Goal: Transaction & Acquisition: Purchase product/service

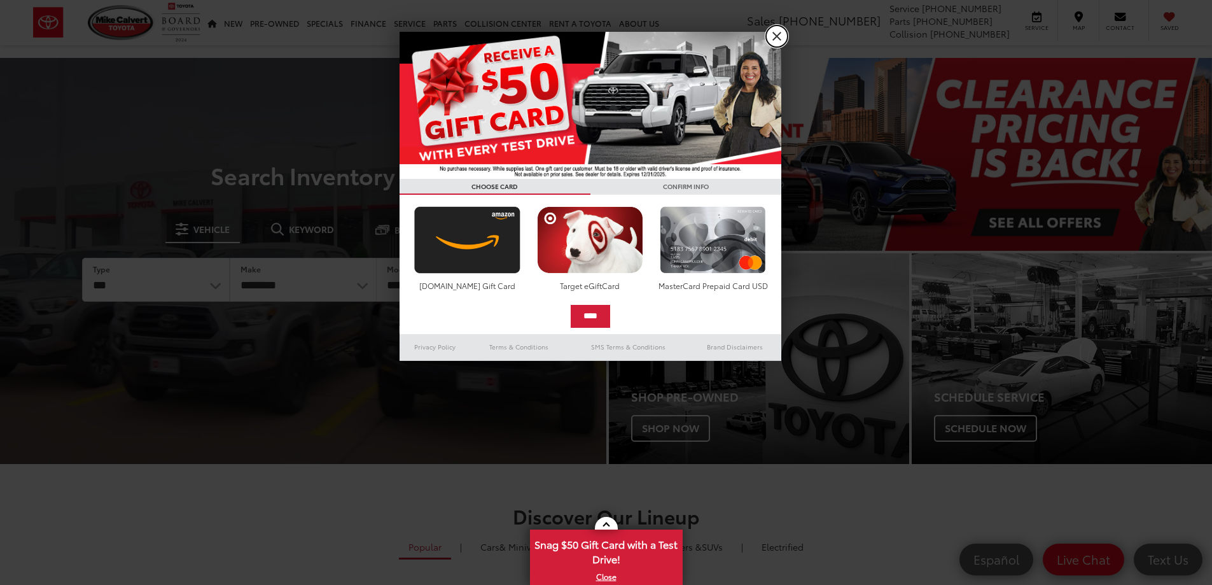
click at [778, 36] on link "X" at bounding box center [777, 36] width 22 height 22
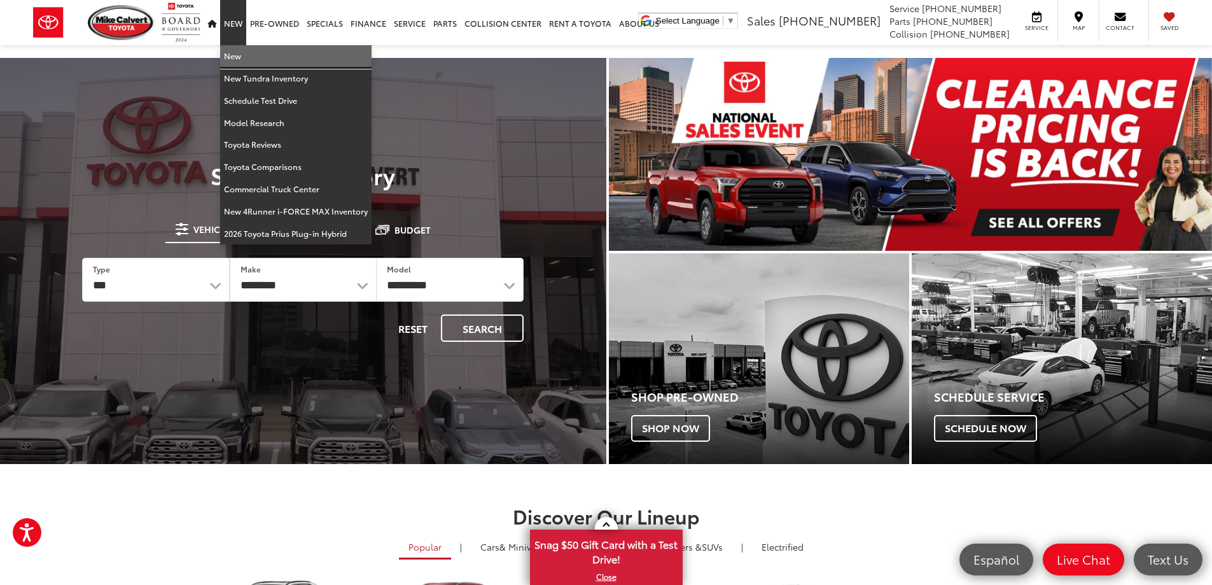
click at [240, 60] on link "New" at bounding box center [295, 56] width 151 height 22
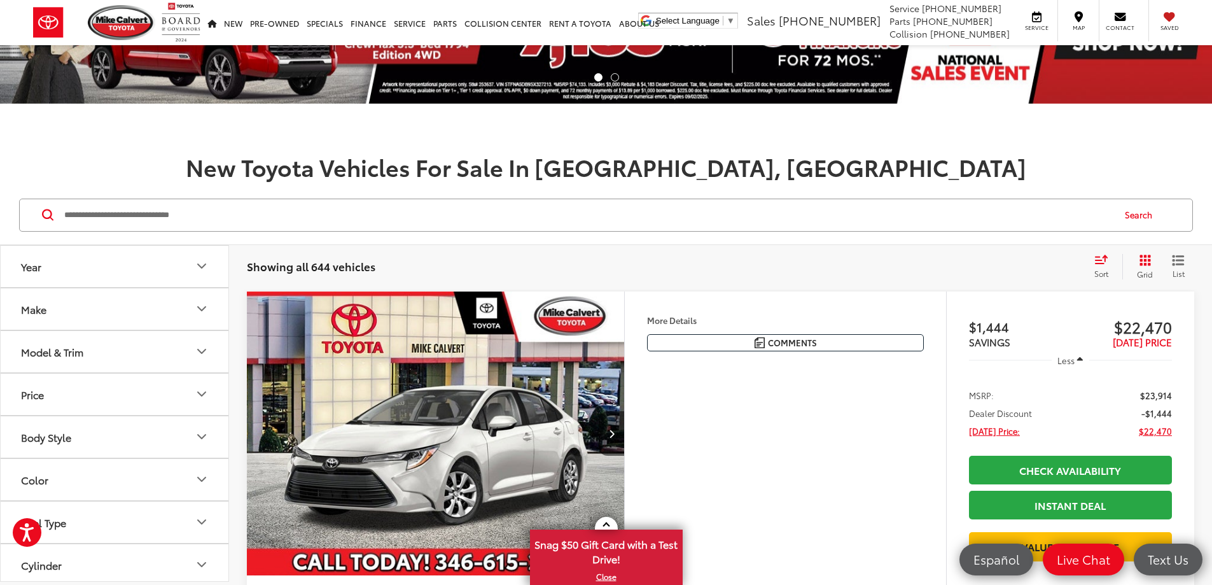
click at [93, 347] on button "Model & Trim" at bounding box center [115, 351] width 229 height 41
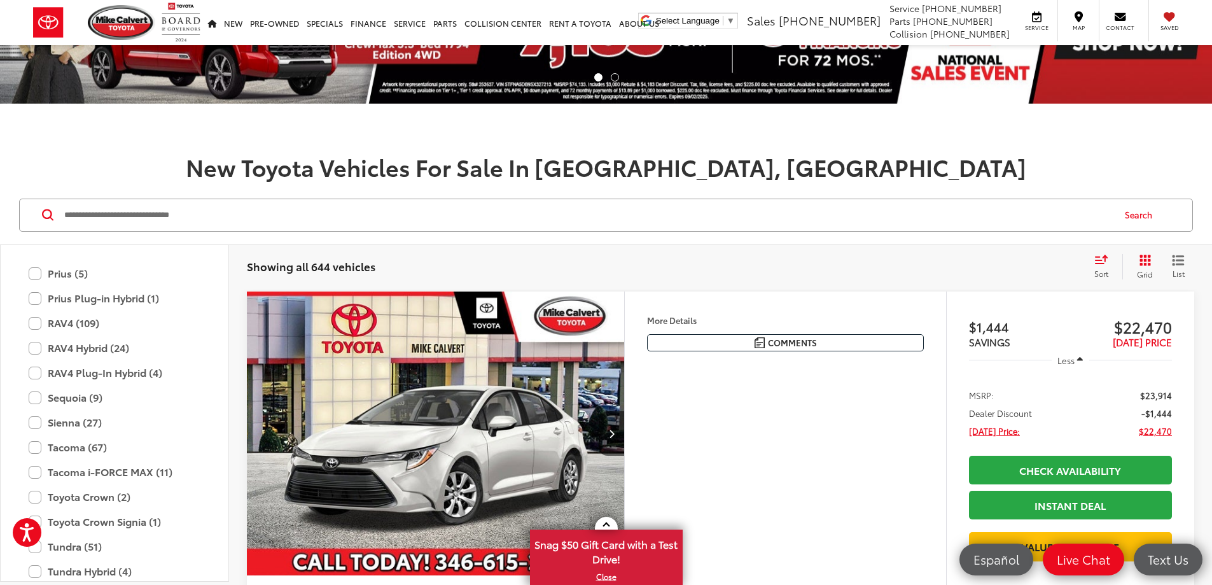
scroll to position [692, 0]
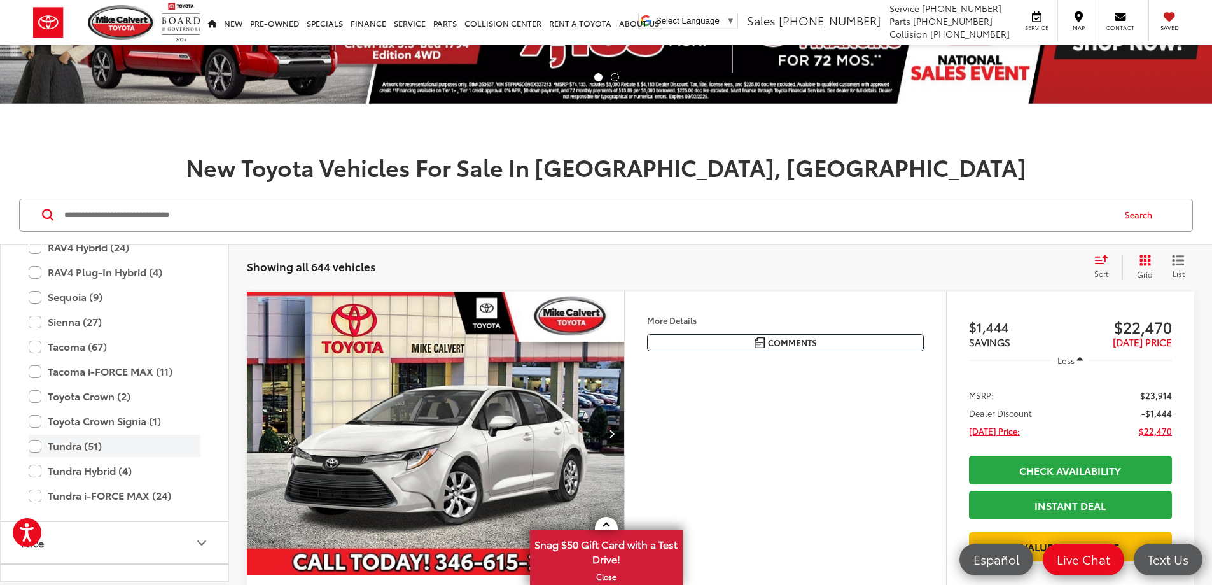
click at [74, 447] on label "Tundra (51)" at bounding box center [115, 446] width 172 height 22
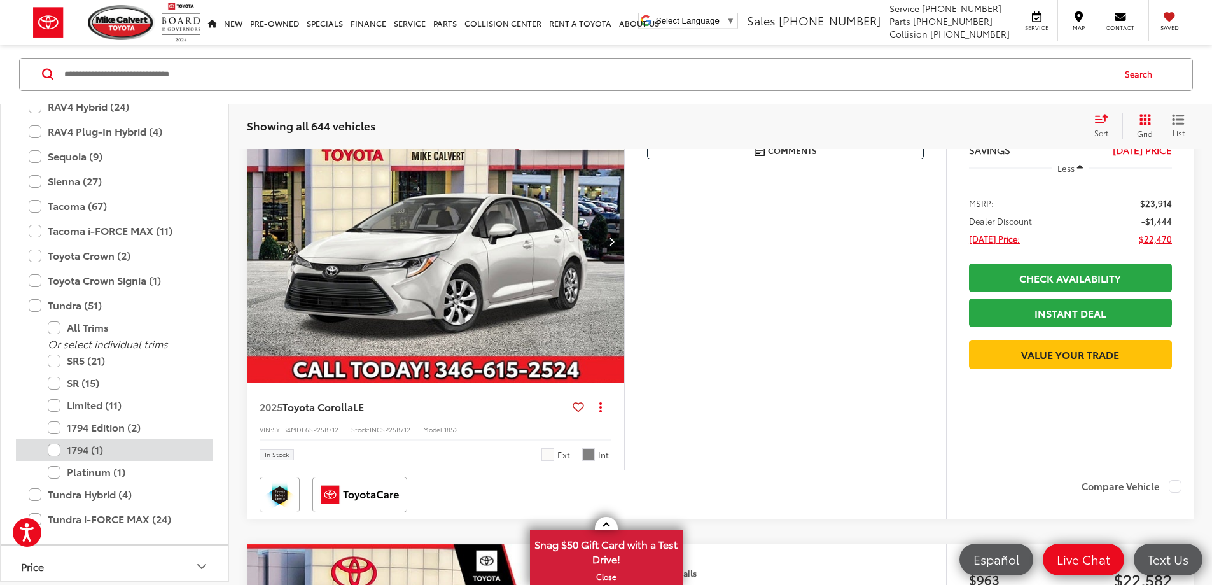
scroll to position [318, 0]
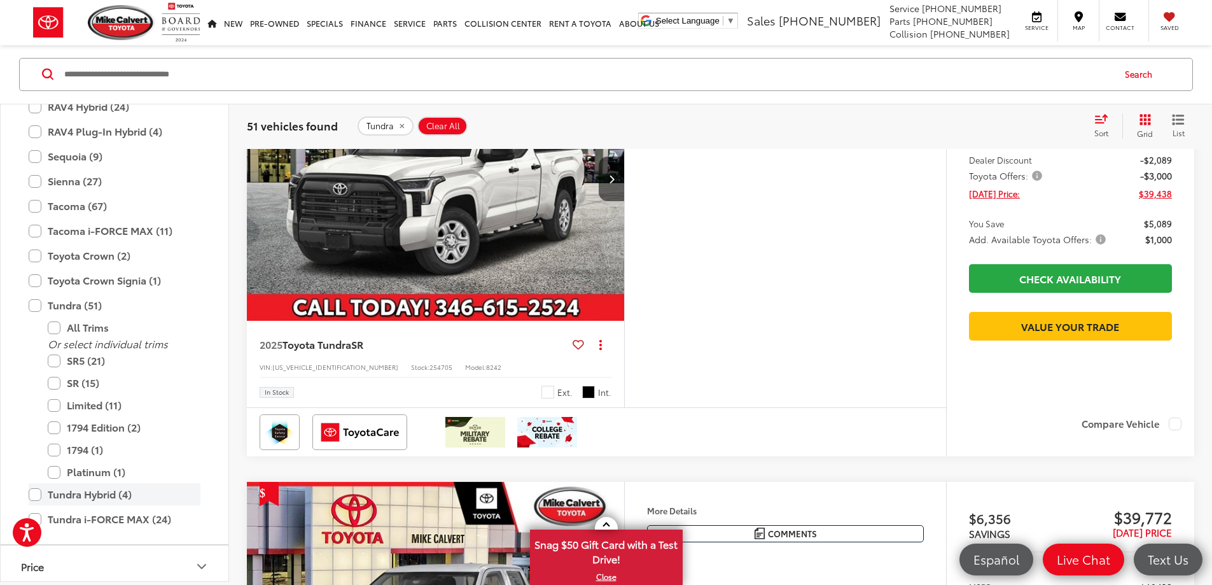
click at [64, 493] on label "Tundra Hybrid (4)" at bounding box center [115, 495] width 172 height 22
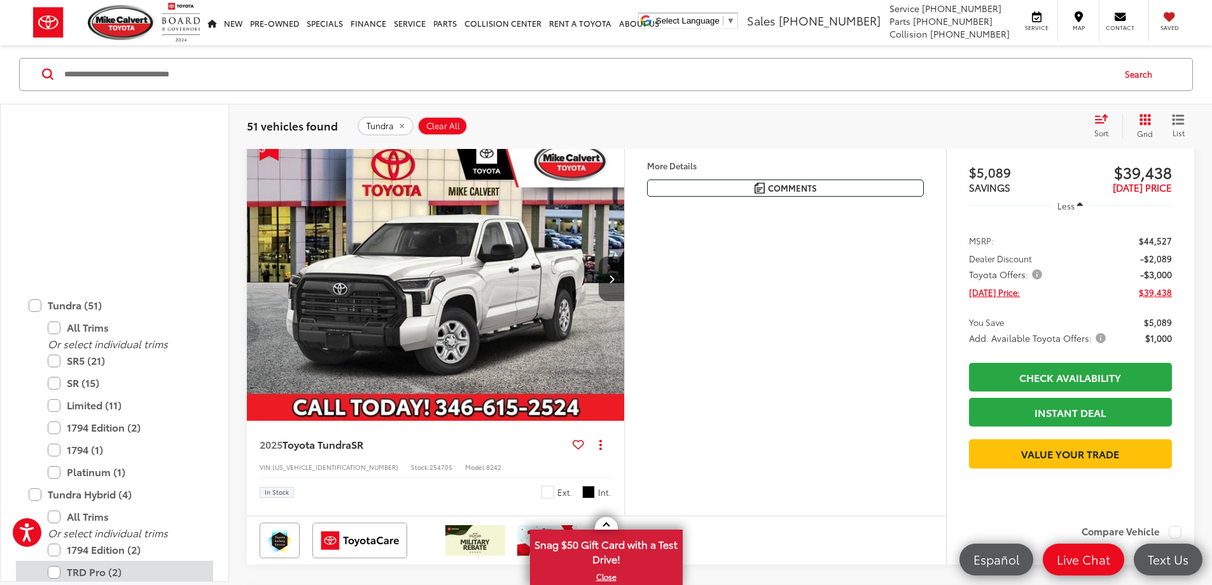
scroll to position [947, 0]
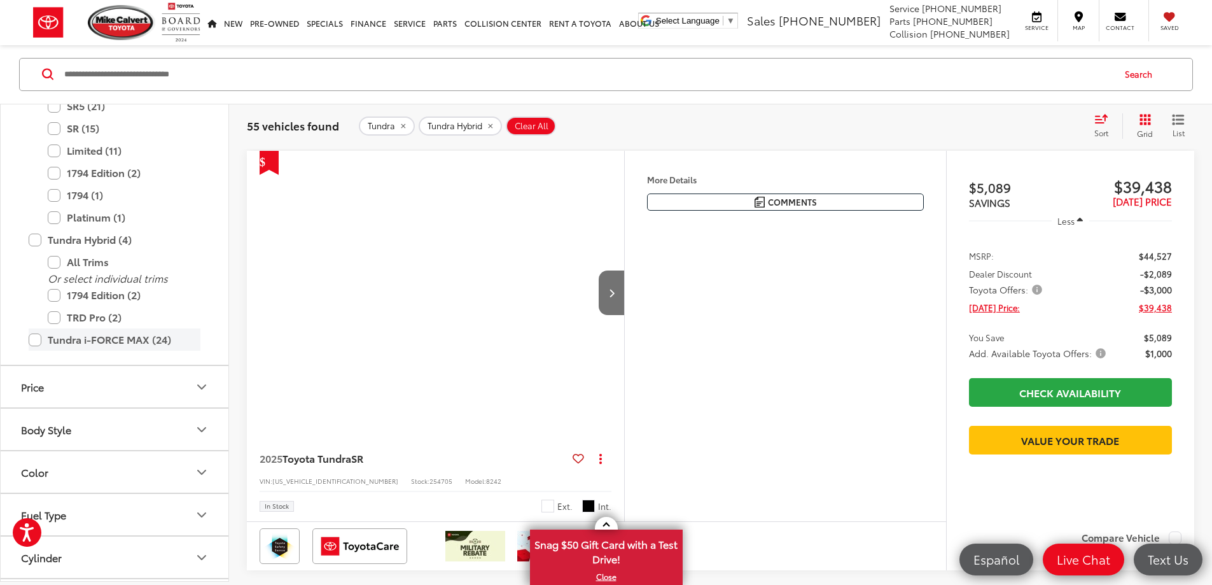
click at [87, 339] on label "Tundra i-FORCE MAX (24)" at bounding box center [115, 339] width 172 height 22
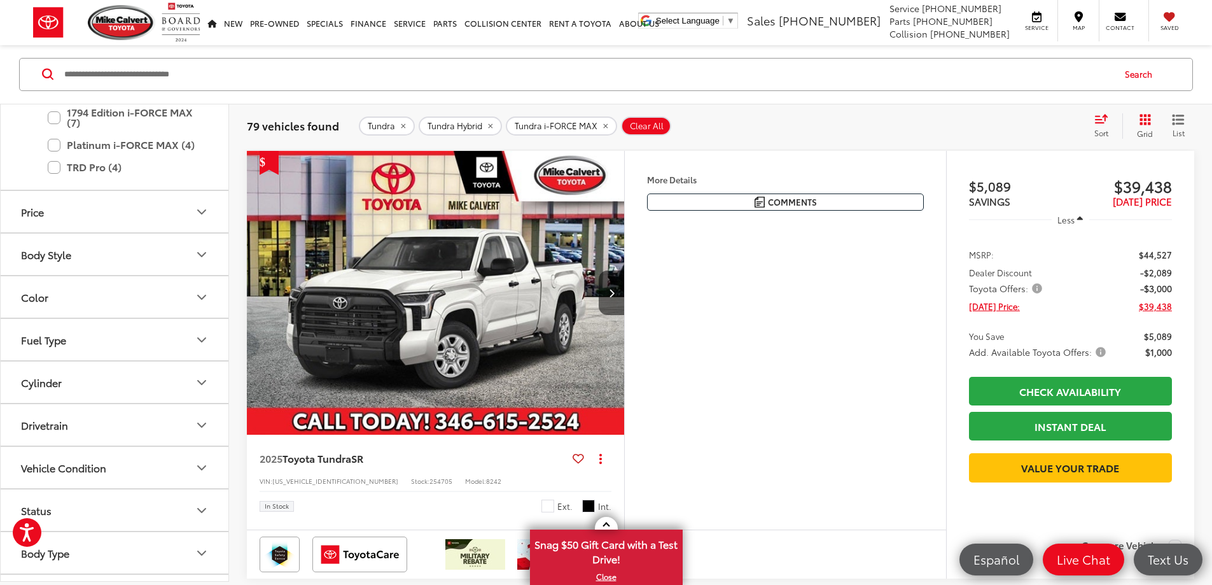
scroll to position [1026, 0]
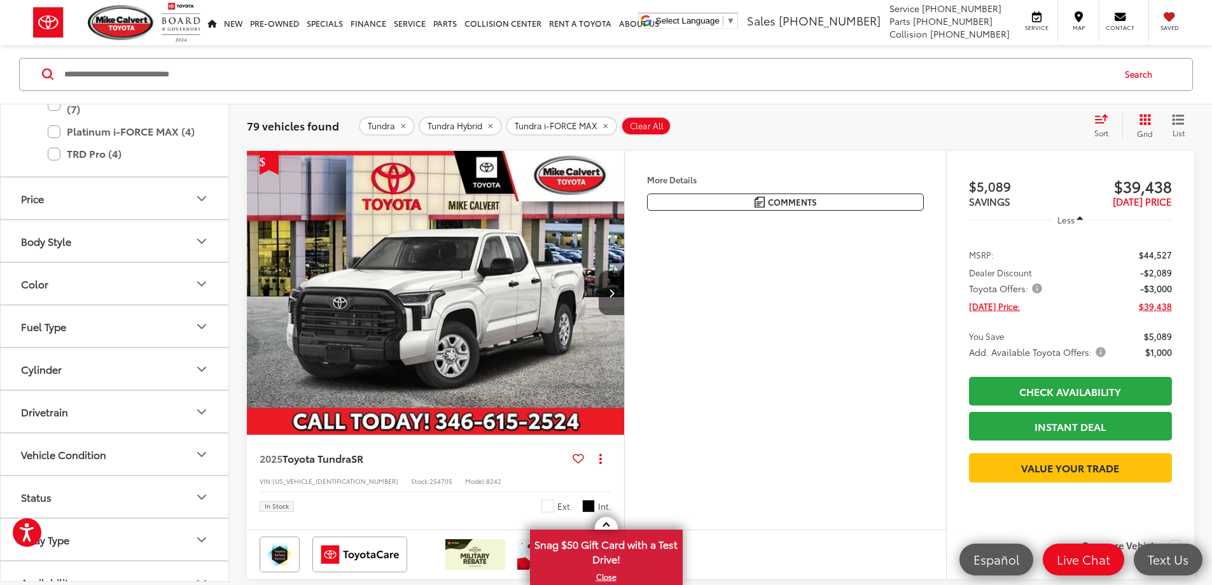
click at [131, 408] on button "Drivetrain" at bounding box center [115, 411] width 229 height 41
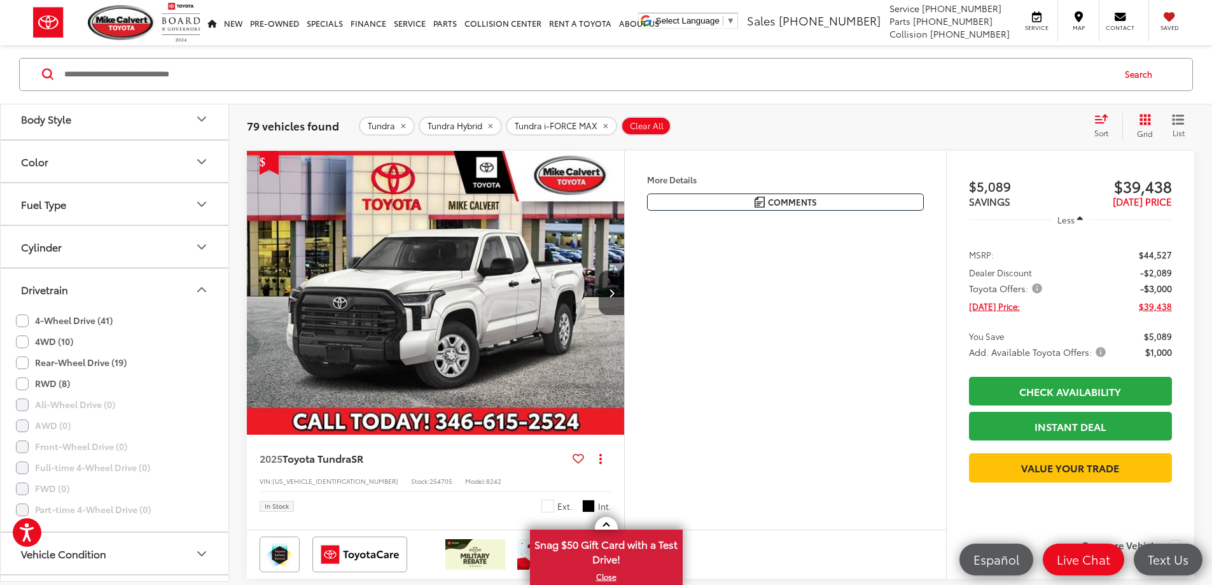
scroll to position [1023, 0]
click at [21, 339] on label "4WD (10)" at bounding box center [44, 336] width 57 height 21
click at [22, 316] on label "4-Wheel Drive (41)" at bounding box center [64, 315] width 97 height 21
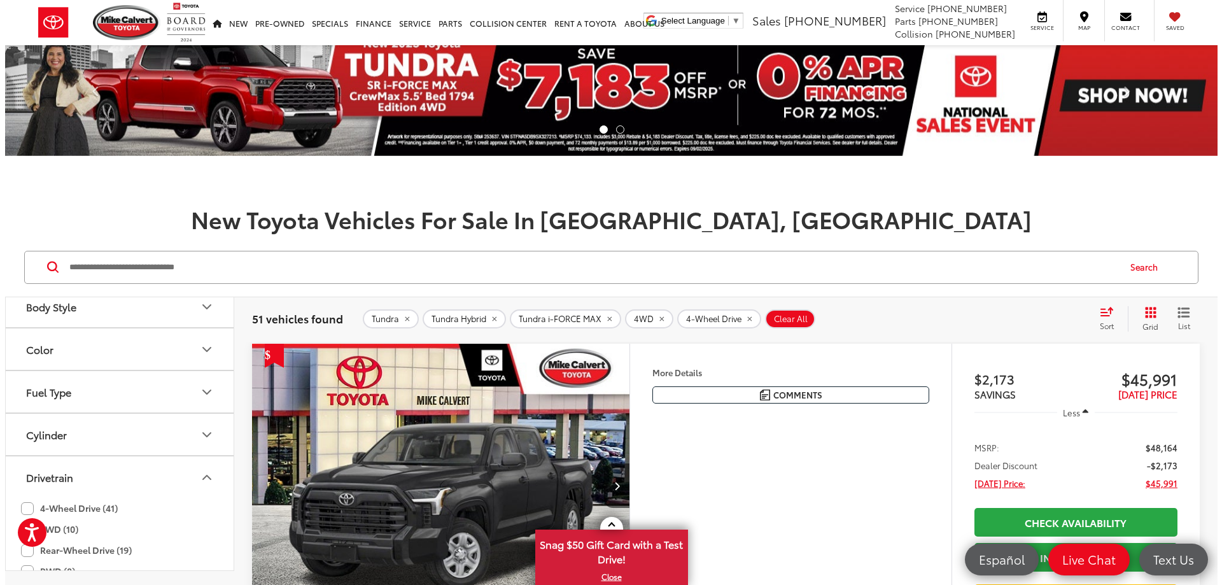
scroll to position [191, 0]
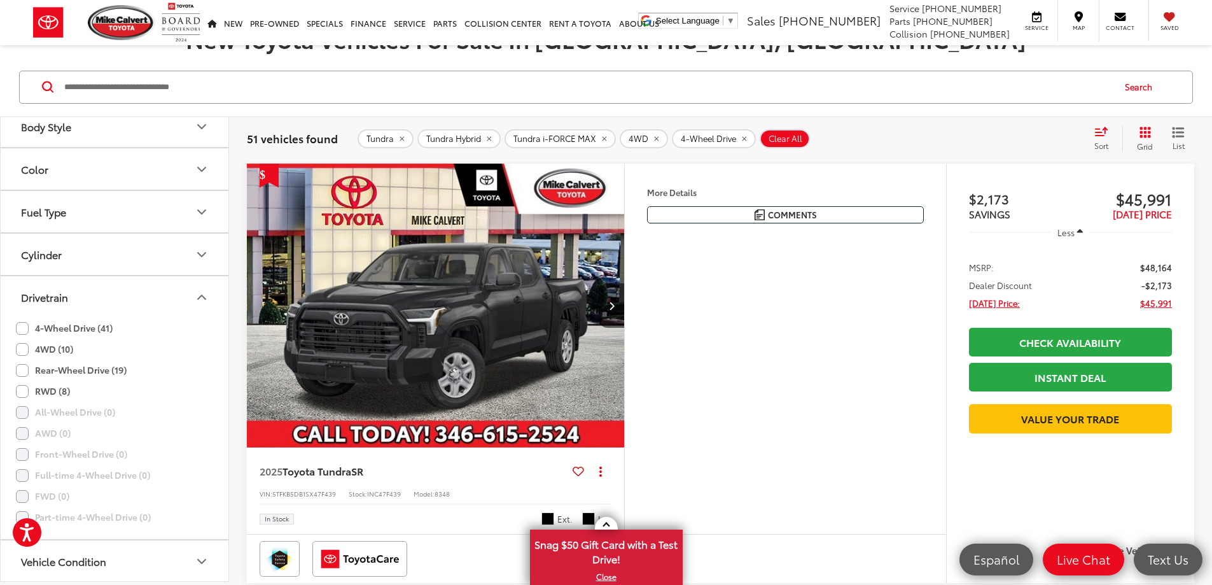
click at [0, 0] on button "More..." at bounding box center [0, 0] width 0 height 0
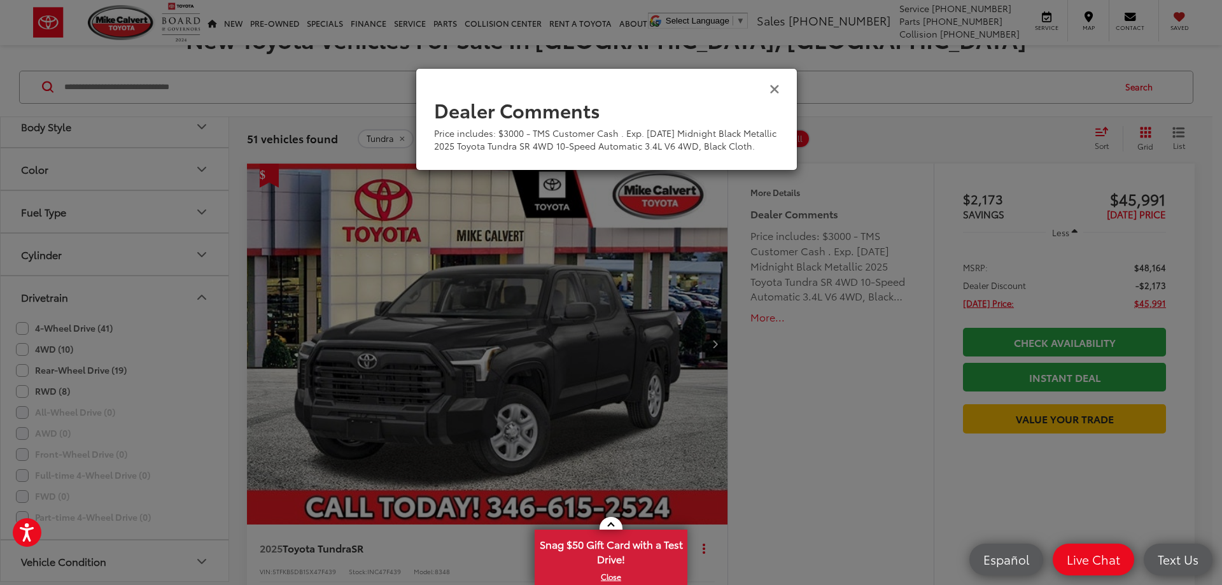
click at [774, 88] on icon "Close" at bounding box center [774, 87] width 10 height 13
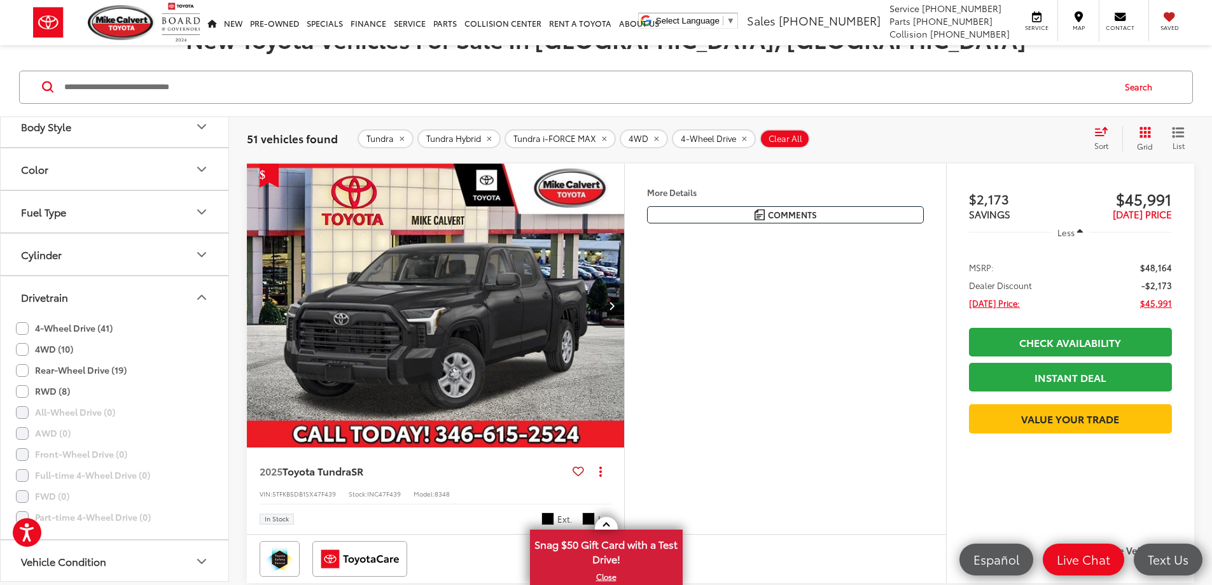
click at [576, 288] on img "2025 Toyota Tundra SR 0" at bounding box center [435, 306] width 379 height 284
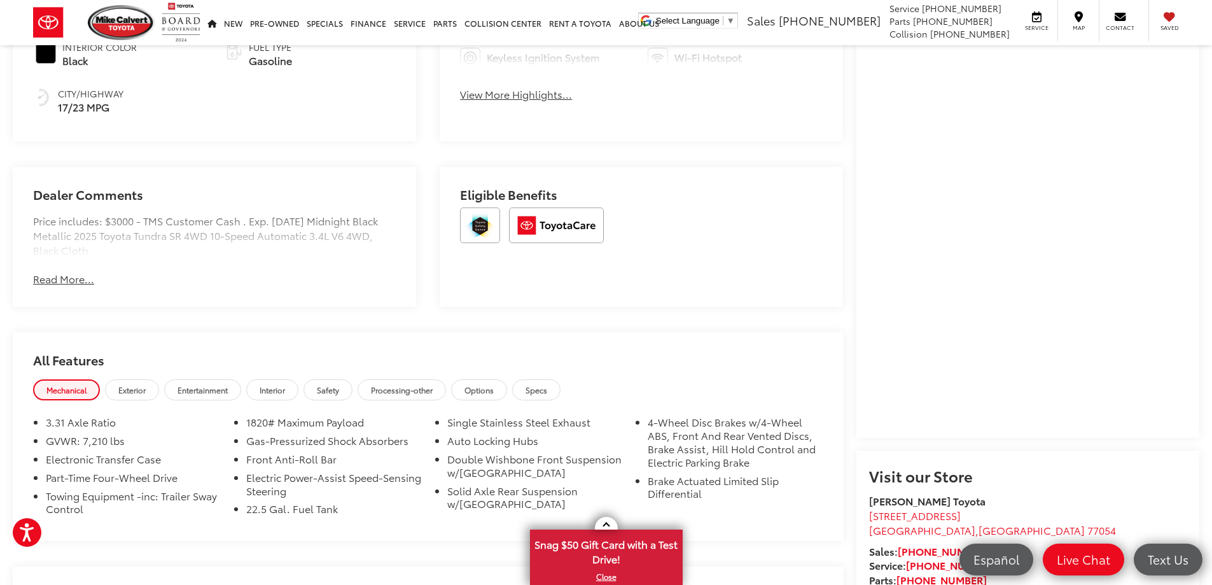
scroll to position [886, 0]
